Goal: Transaction & Acquisition: Purchase product/service

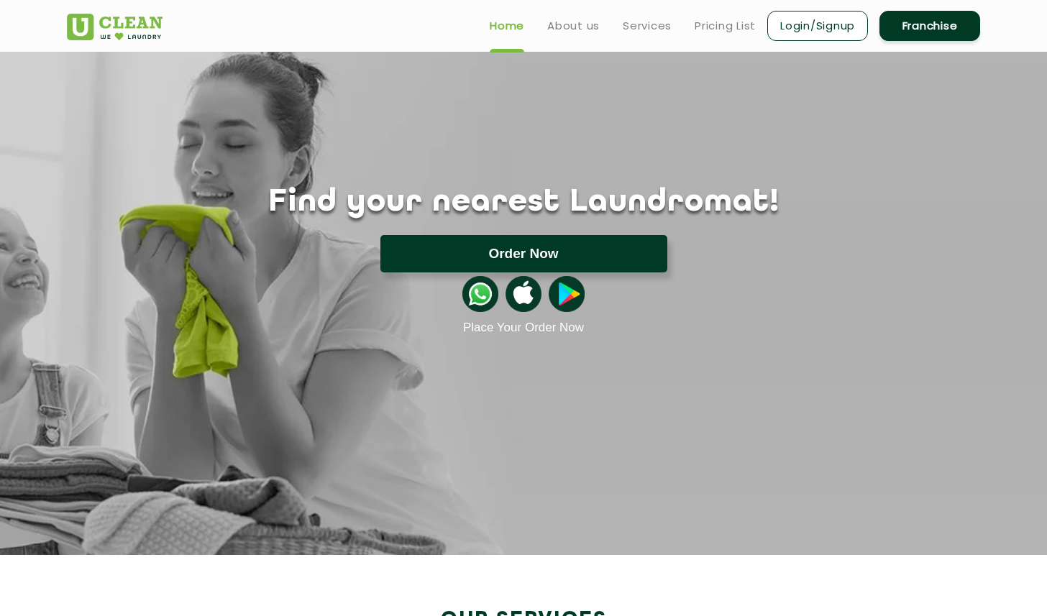
click at [523, 254] on button "Order Now" at bounding box center [523, 253] width 287 height 37
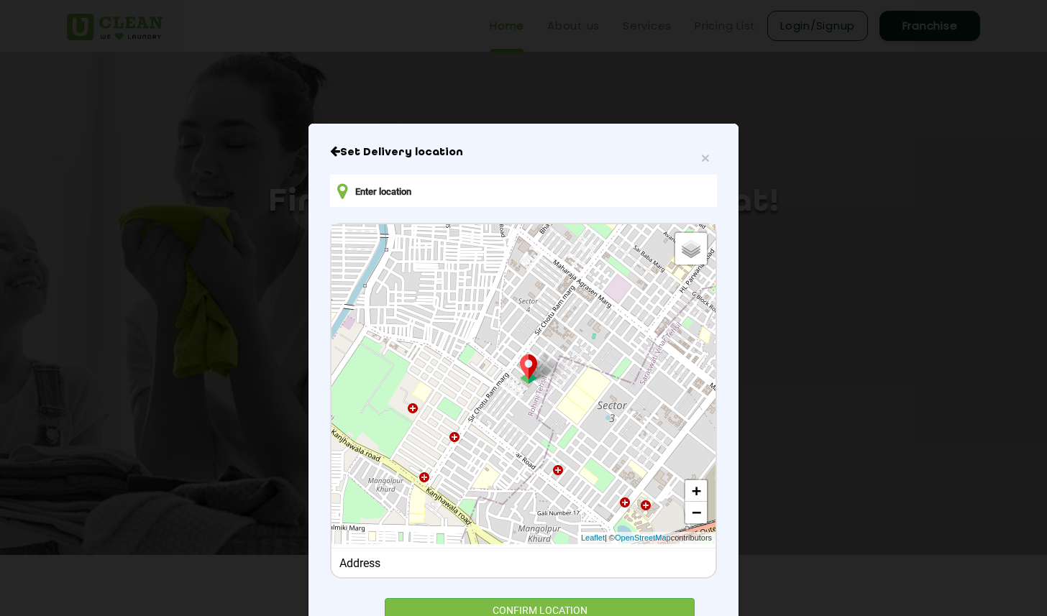
click at [377, 190] on input "text" at bounding box center [523, 191] width 387 height 32
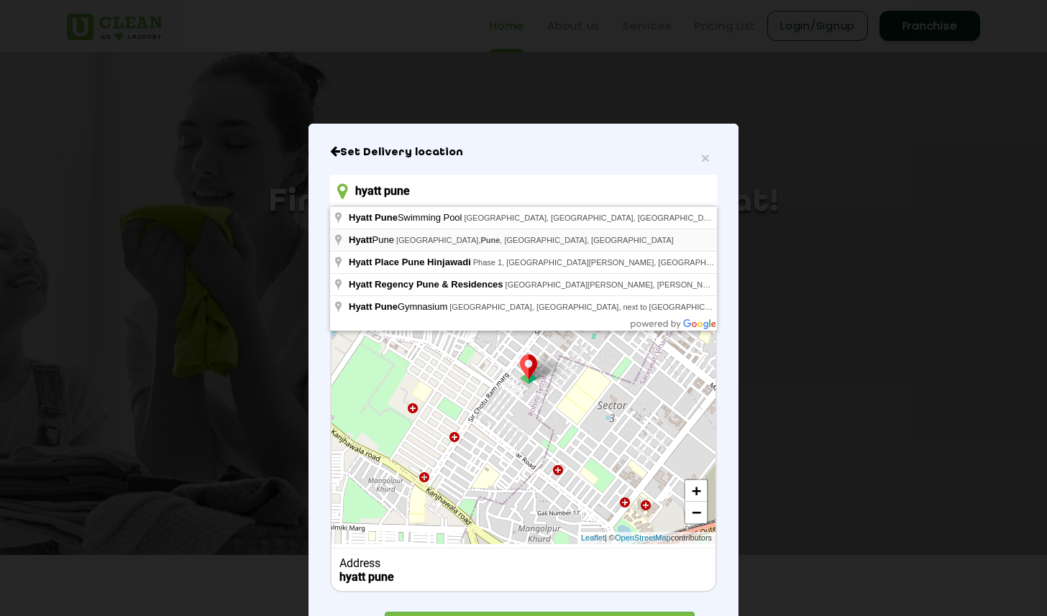
type input "hyatt pune"
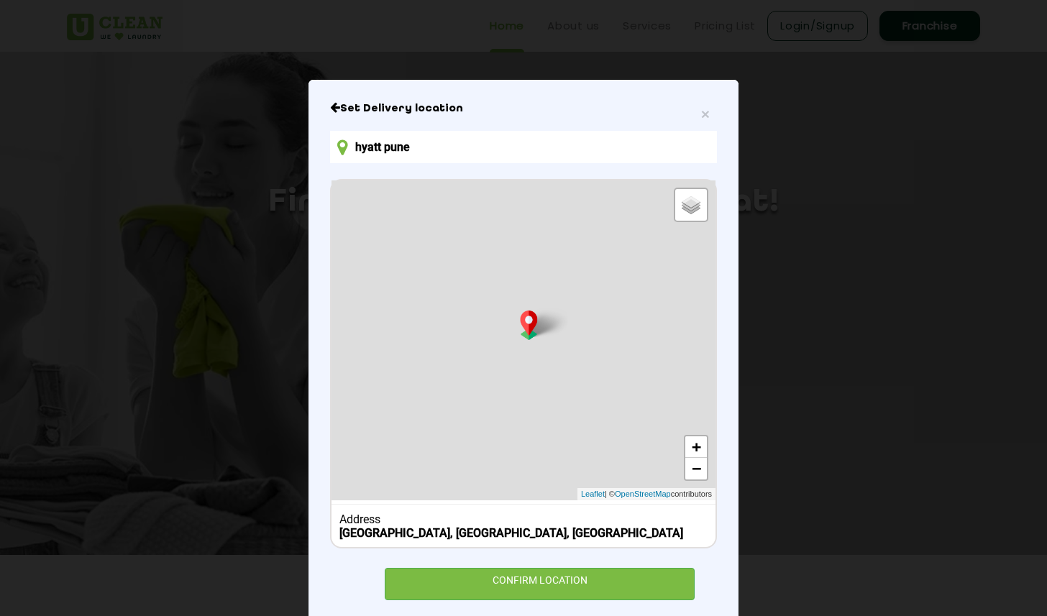
scroll to position [70, 0]
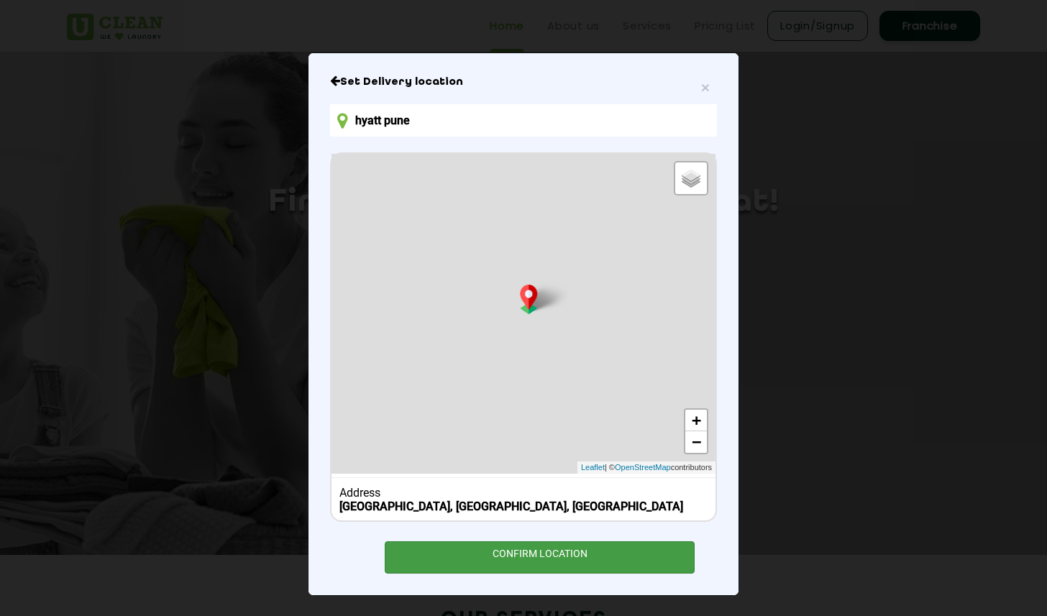
click at [469, 563] on div "CONFIRM LOCATION" at bounding box center [540, 557] width 310 height 32
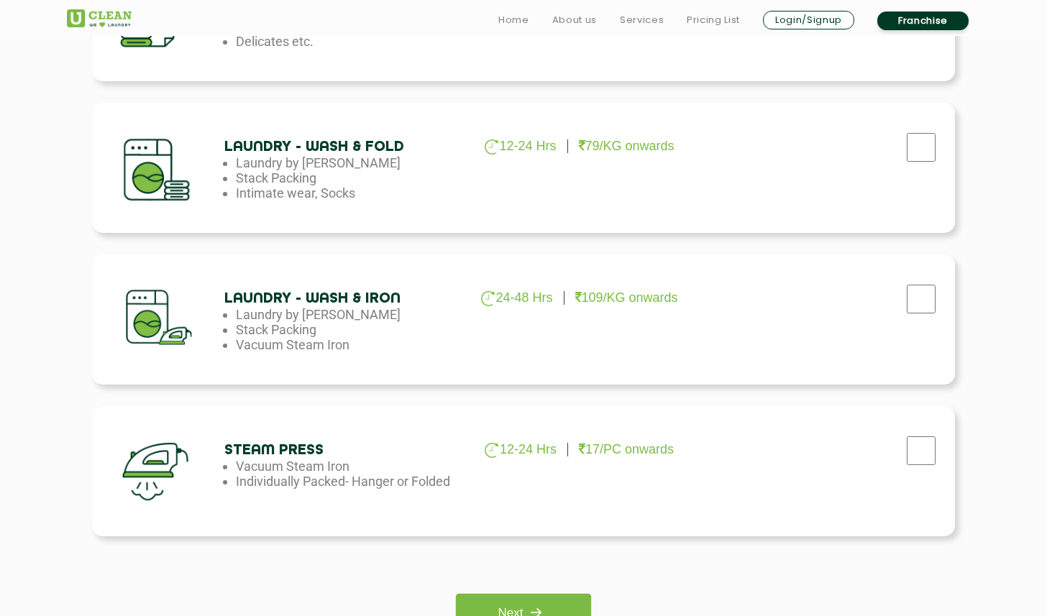
scroll to position [772, 0]
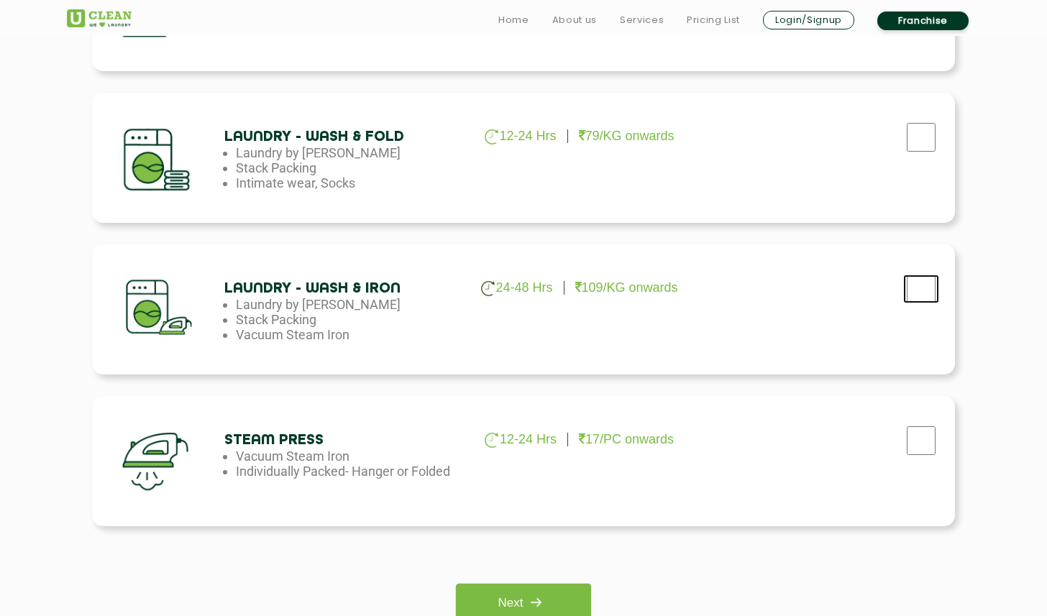
click at [916, 286] on input "checkbox" at bounding box center [921, 289] width 36 height 29
checkbox input "true"
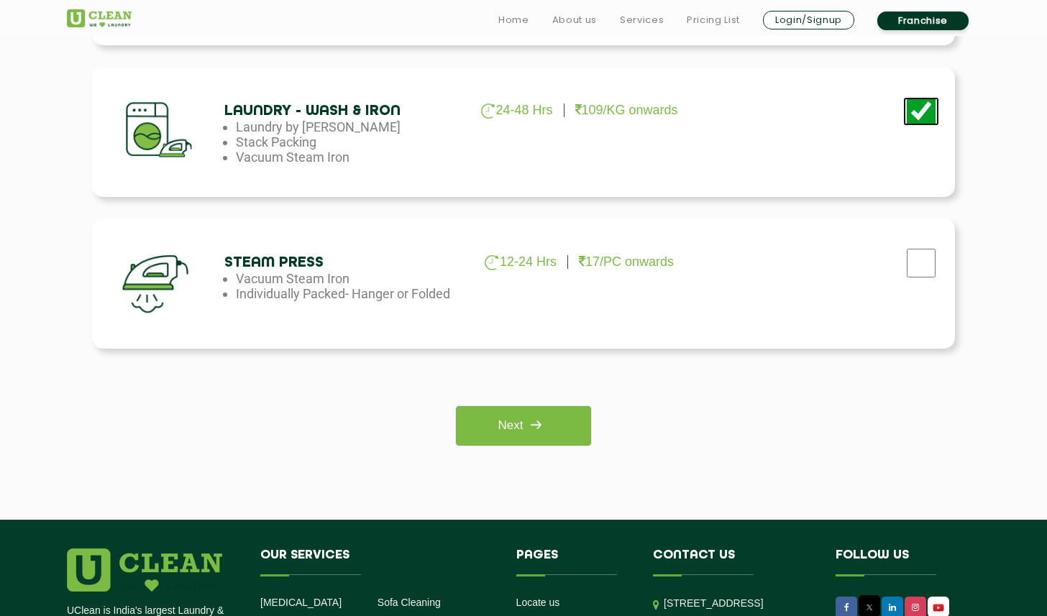
scroll to position [1084, 0]
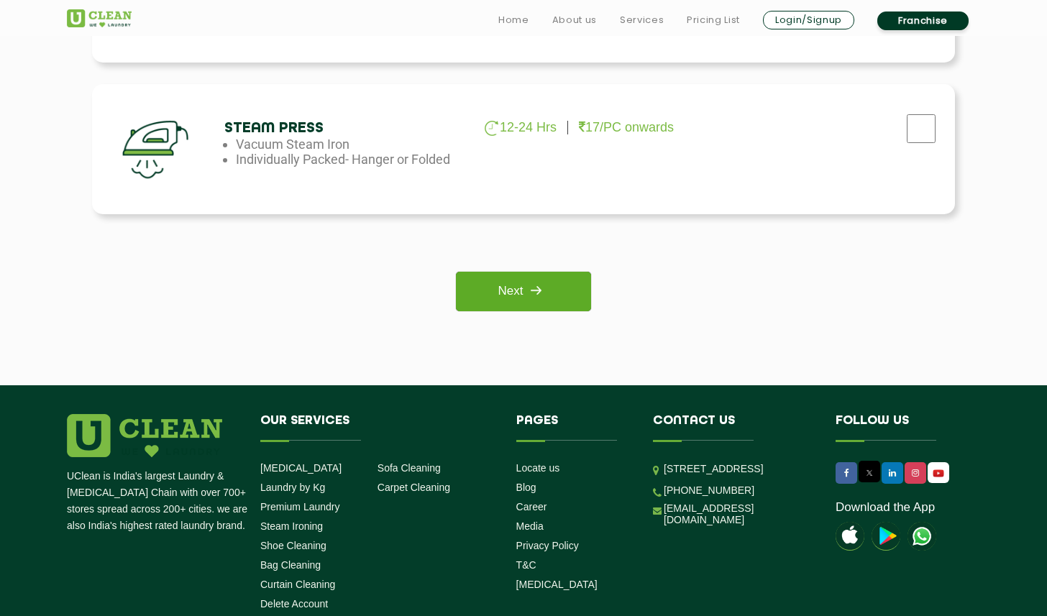
click at [518, 282] on link "Next" at bounding box center [523, 292] width 134 height 40
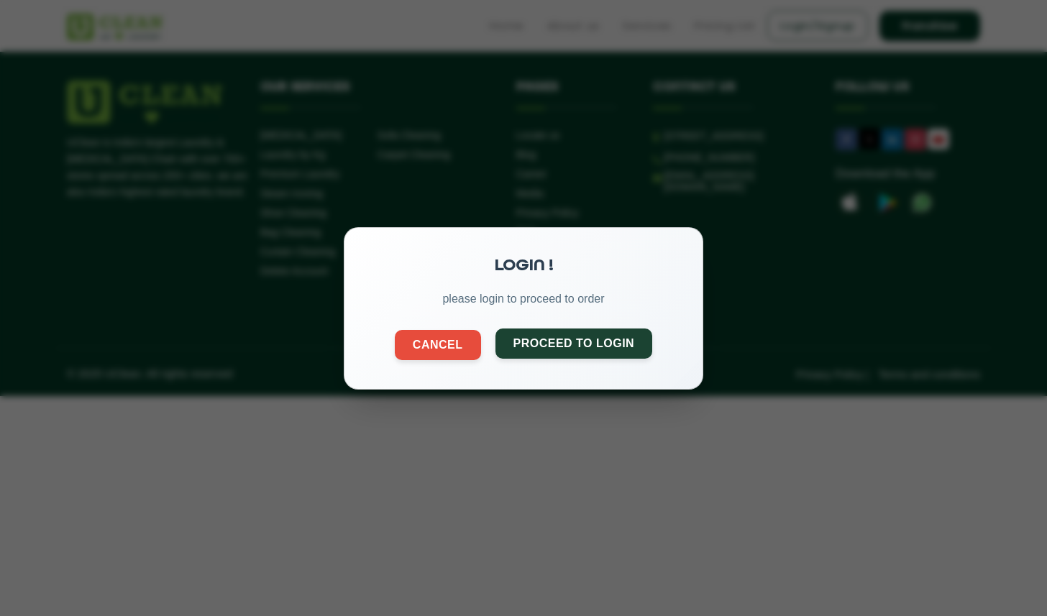
click at [542, 354] on button "Proceed to Login" at bounding box center [573, 343] width 157 height 30
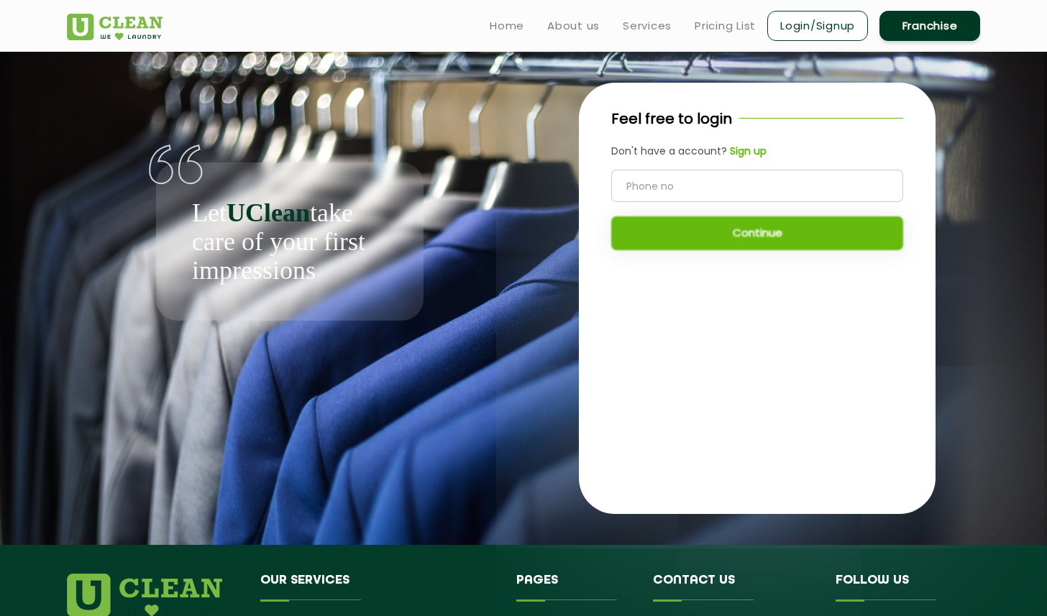
click at [740, 181] on input "tel" at bounding box center [757, 186] width 292 height 32
click at [743, 154] on b "Sign up" at bounding box center [748, 151] width 37 height 14
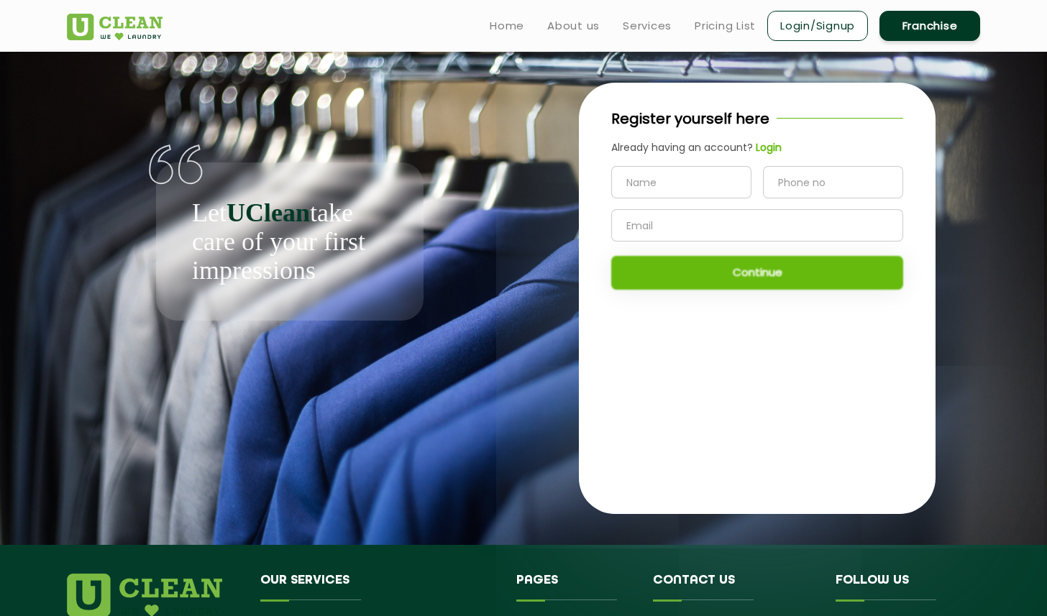
click at [707, 188] on input "text" at bounding box center [681, 182] width 140 height 32
type input "Rohit"
type input "1"
type input "5157088387"
click at [648, 220] on input "text" at bounding box center [757, 225] width 292 height 32
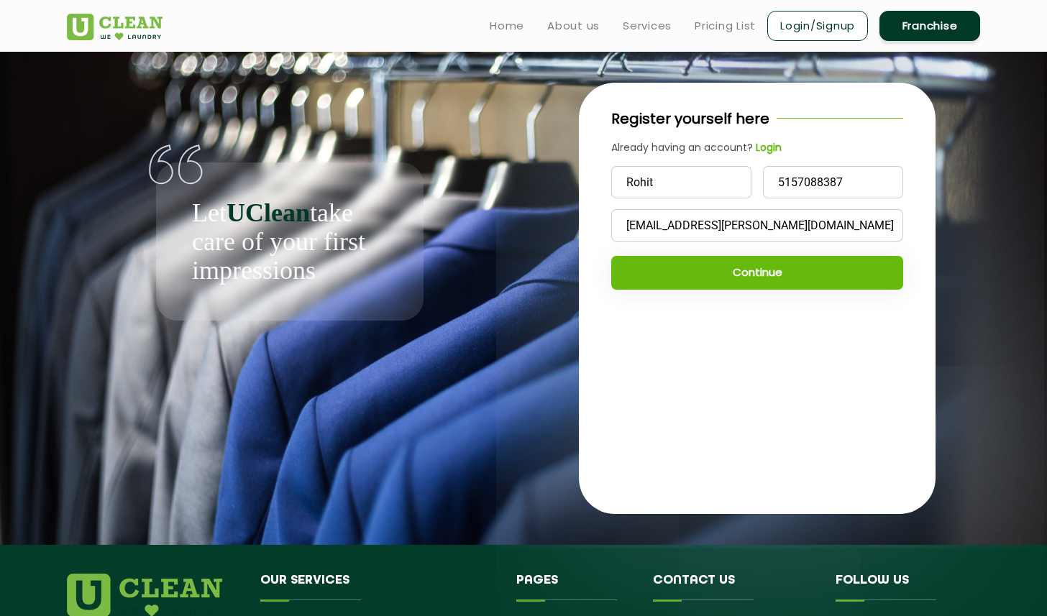
type input "[EMAIL_ADDRESS][PERSON_NAME][DOMAIN_NAME]"
click at [636, 270] on button "Continue" at bounding box center [757, 273] width 292 height 34
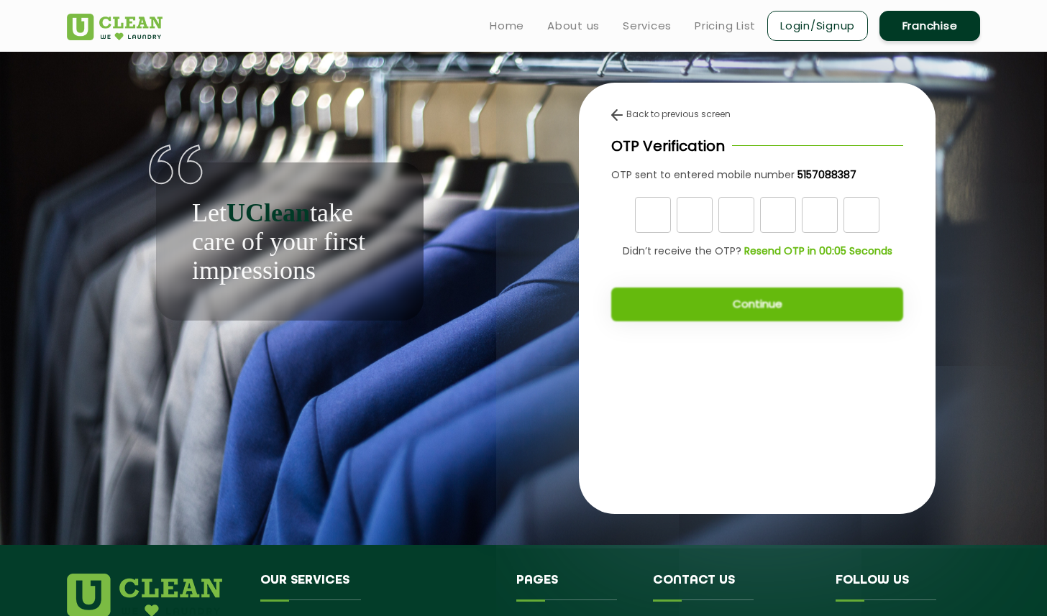
click at [614, 109] on img at bounding box center [617, 115] width 12 height 12
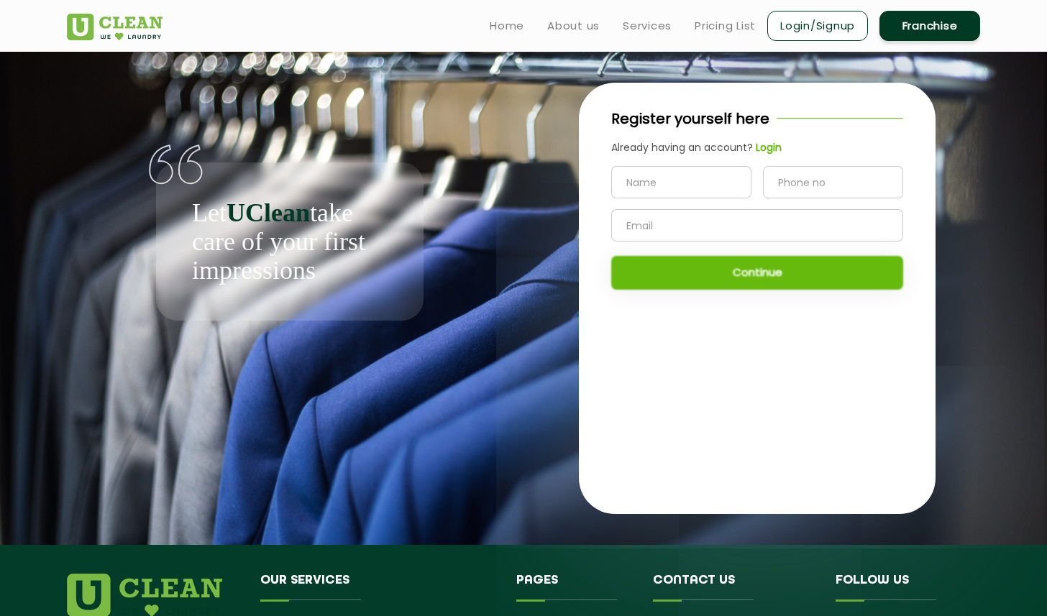
click at [827, 179] on input "tel" at bounding box center [833, 182] width 140 height 32
